Goal: Find specific page/section: Find specific page/section

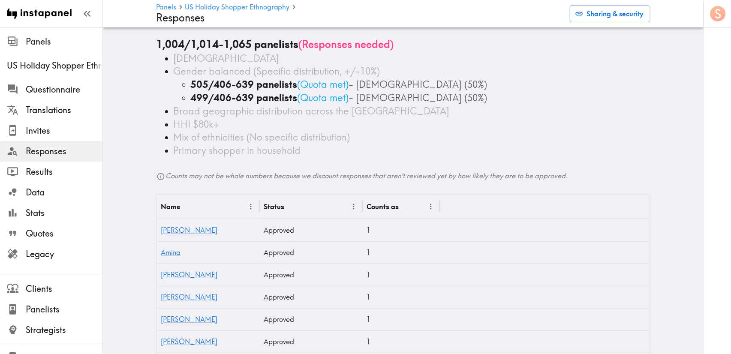
scroll to position [27, 0]
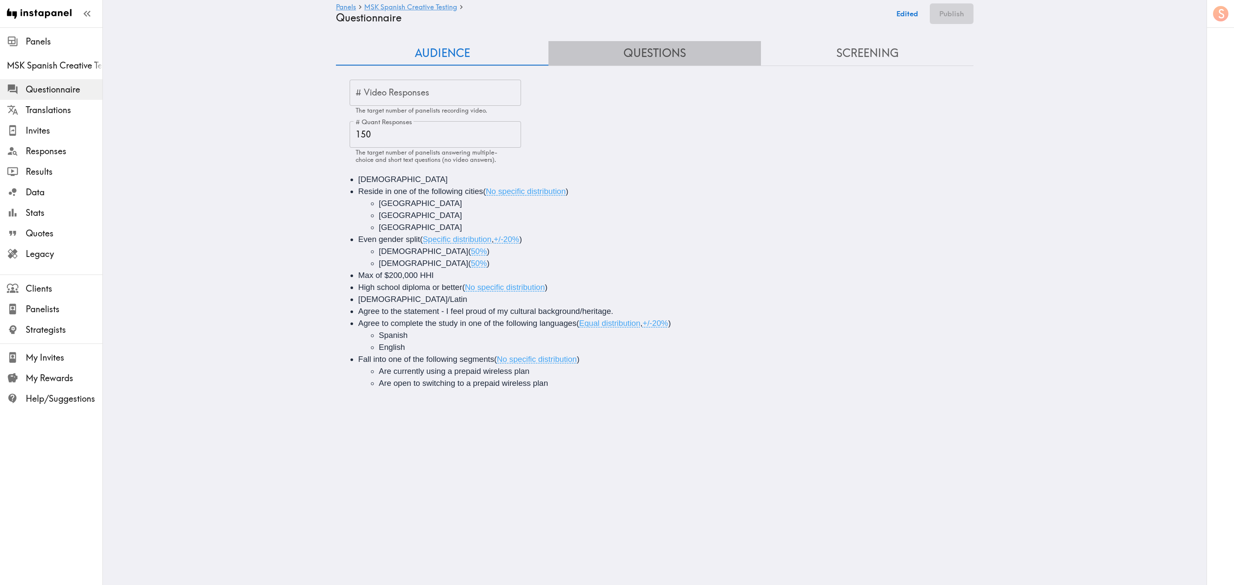
click at [620, 45] on button "Questions" at bounding box center [655, 53] width 213 height 24
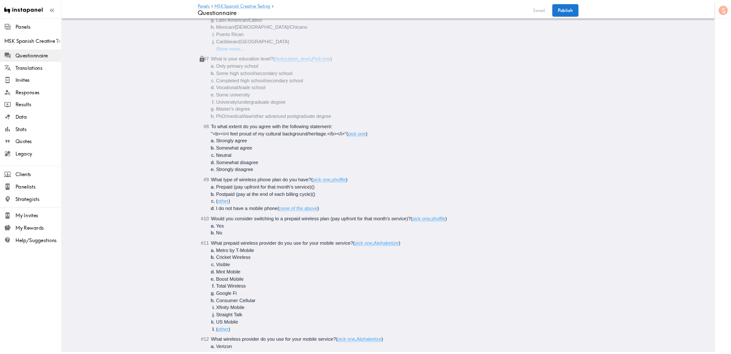
scroll to position [522, 0]
